Goal: Information Seeking & Learning: Learn about a topic

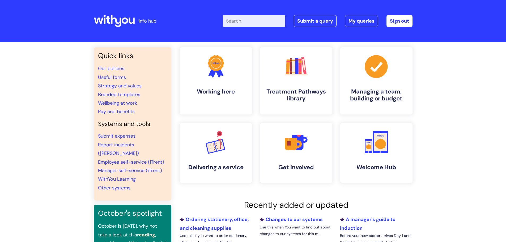
click at [248, 23] on input "Enter your search term here..." at bounding box center [254, 21] width 62 height 12
type input "right to work"
click button "Search" at bounding box center [0, 0] width 0 height 0
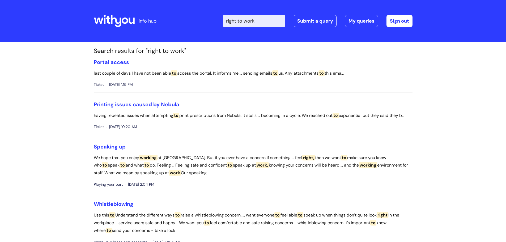
click at [116, 20] on icon at bounding box center [116, 21] width 10 height 12
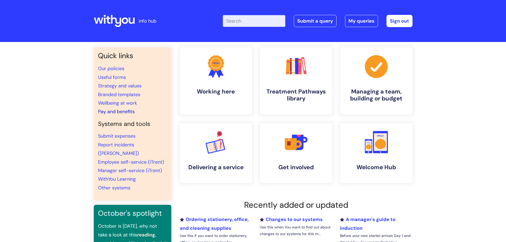
click at [119, 111] on link "Pay and benefits" at bounding box center [116, 111] width 37 height 6
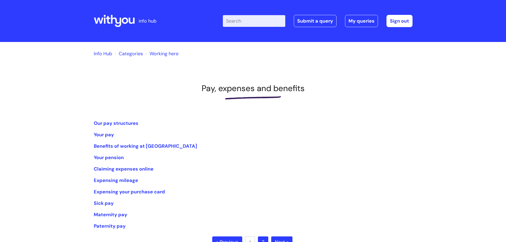
scroll to position [27, 0]
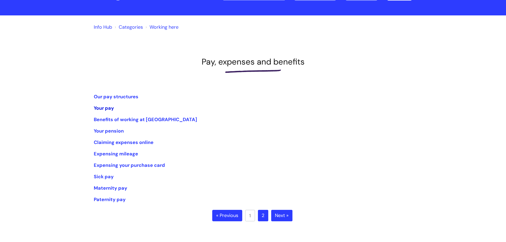
click at [106, 108] on link "Your pay" at bounding box center [104, 108] width 20 height 6
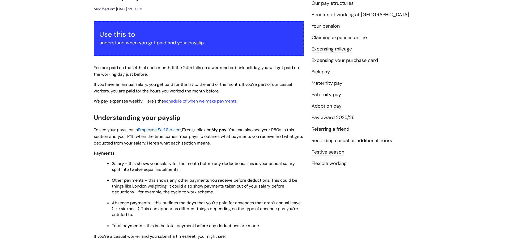
scroll to position [27, 0]
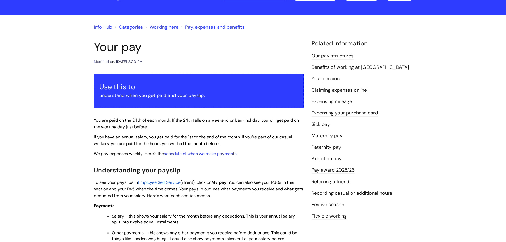
click at [337, 171] on link "Pay award 2025/26" at bounding box center [333, 170] width 43 height 7
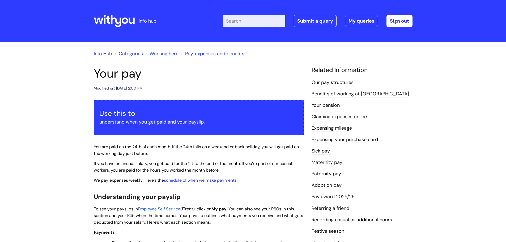
scroll to position [27, 0]
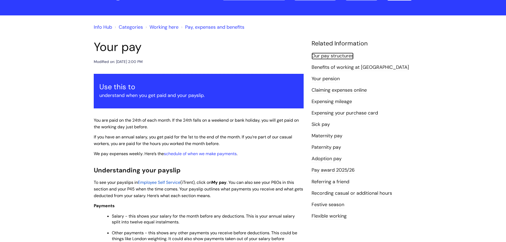
drag, startPoint x: 344, startPoint y: 54, endPoint x: 238, endPoint y: 54, distance: 105.5
click at [344, 54] on link "Our pay structures" at bounding box center [333, 56] width 42 height 7
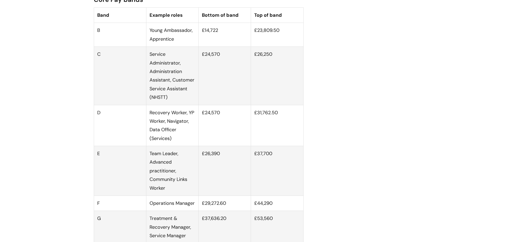
scroll to position [345, 0]
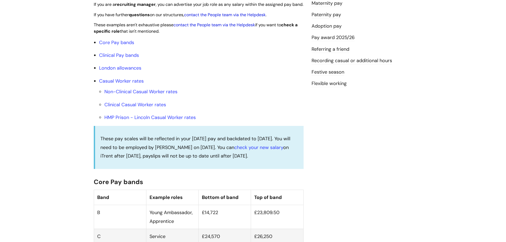
scroll to position [159, 0]
